Goal: Information Seeking & Learning: Learn about a topic

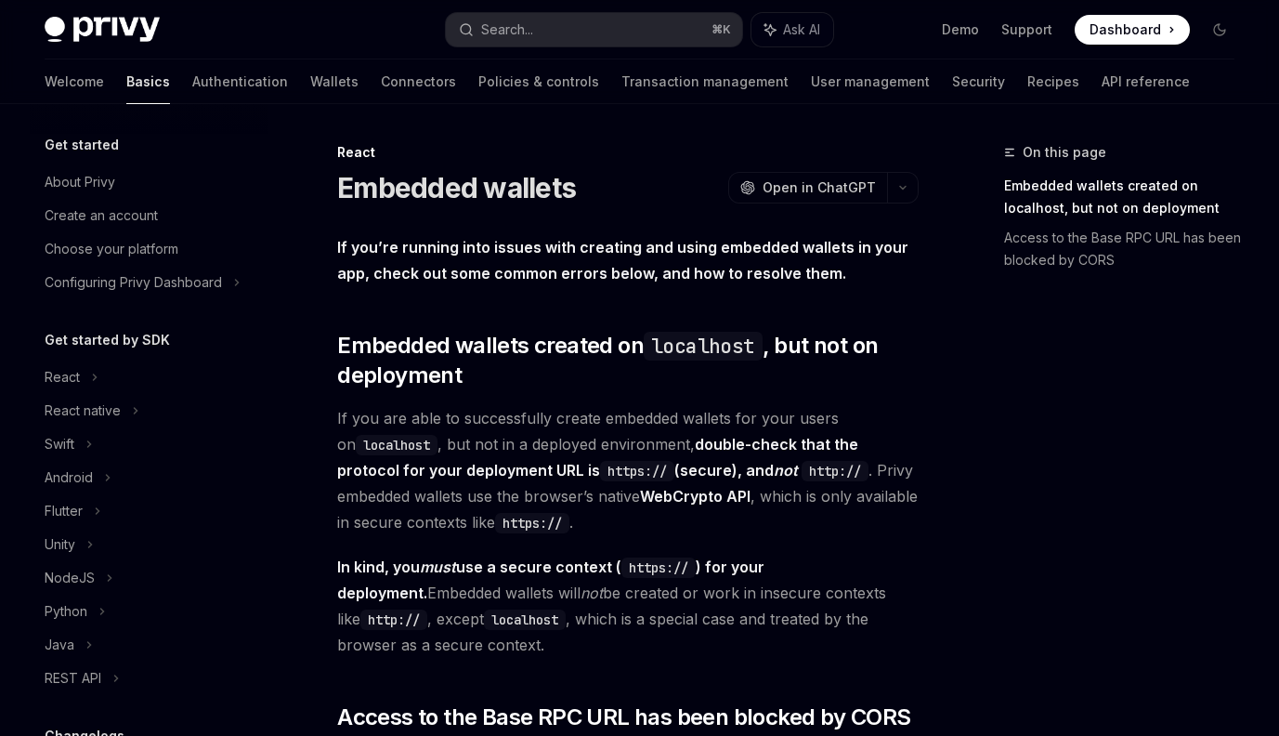
scroll to position [420, 0]
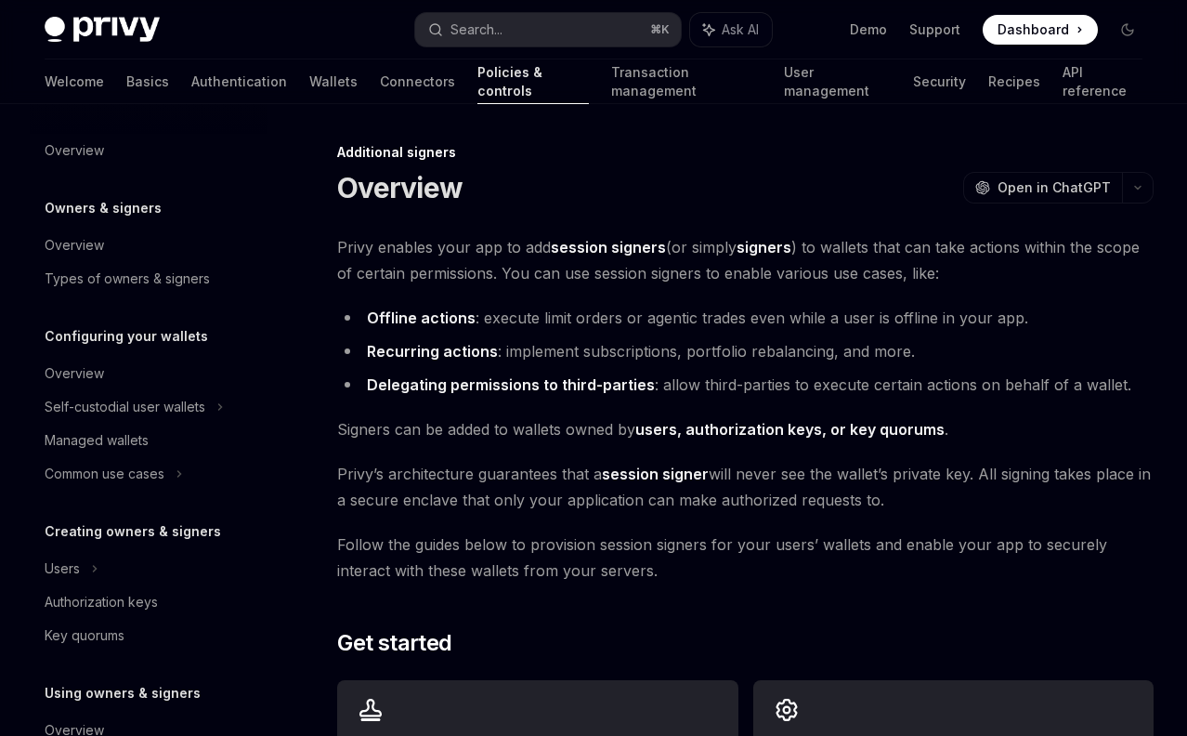
scroll to position [411, 0]
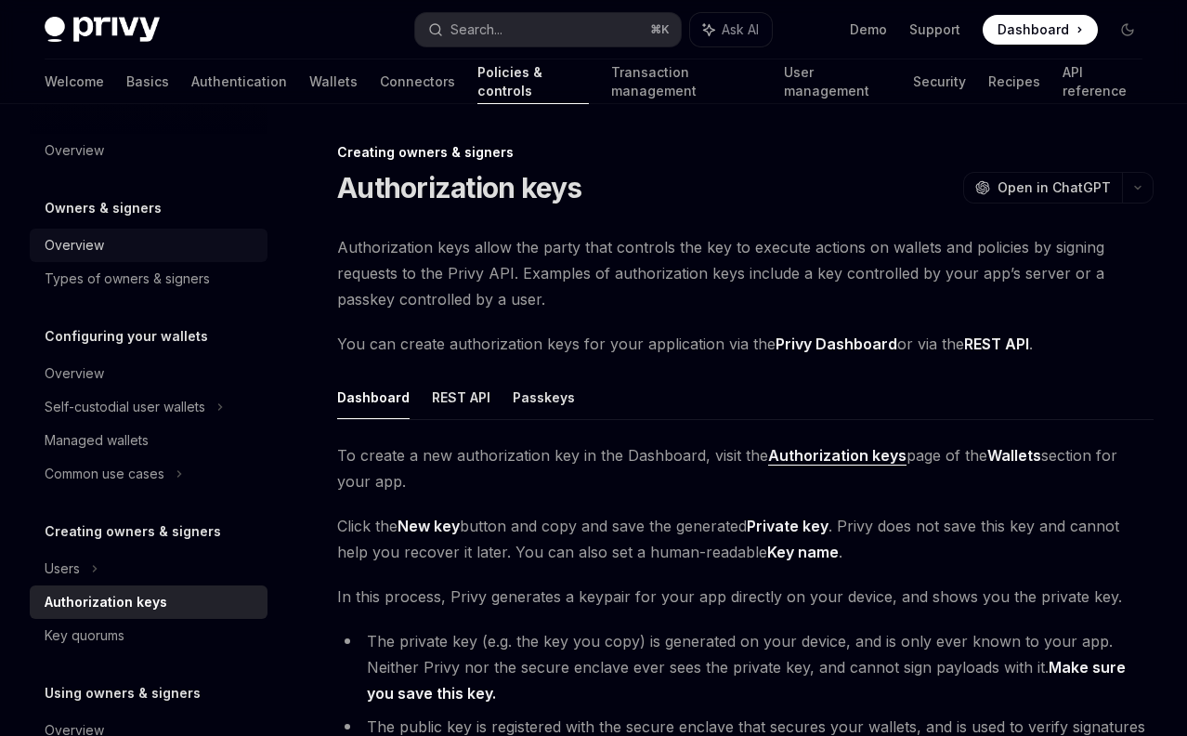
click at [188, 242] on div "Overview" at bounding box center [151, 245] width 212 height 22
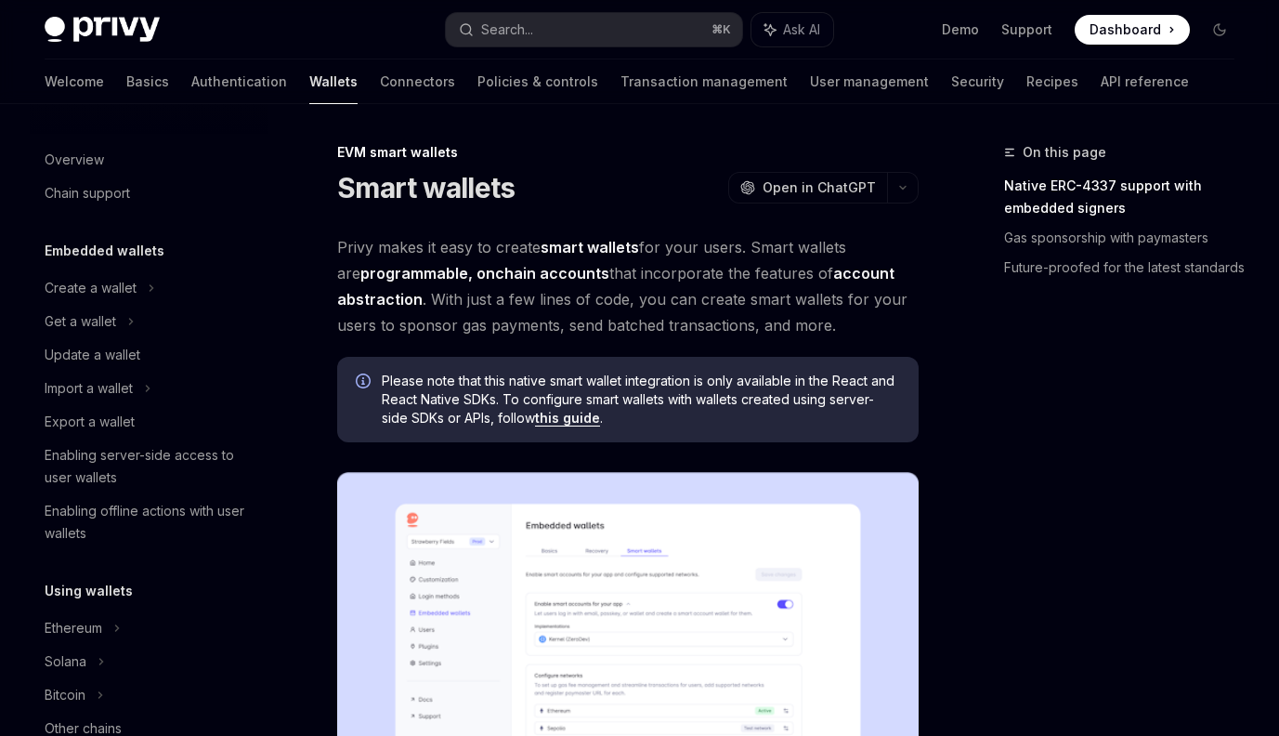
scroll to position [375, 0]
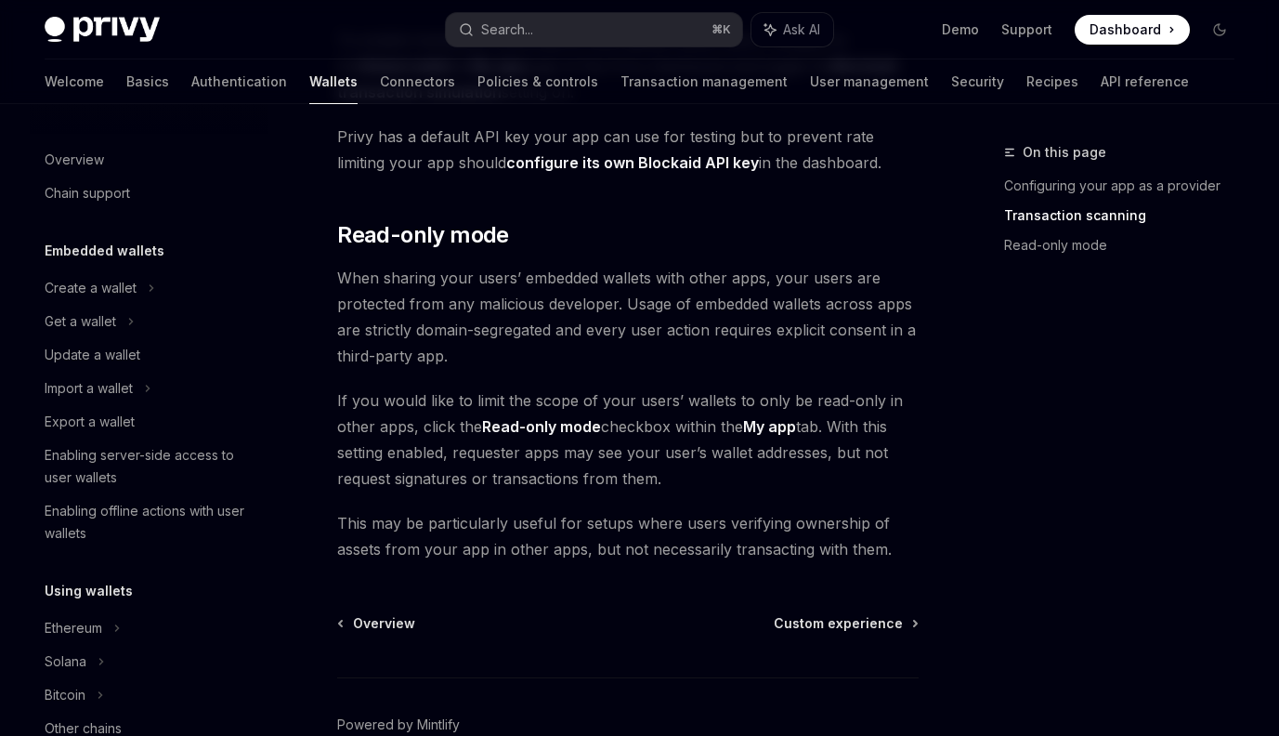
scroll to position [938, 0]
